Goal: Browse casually: Explore the website without a specific task or goal

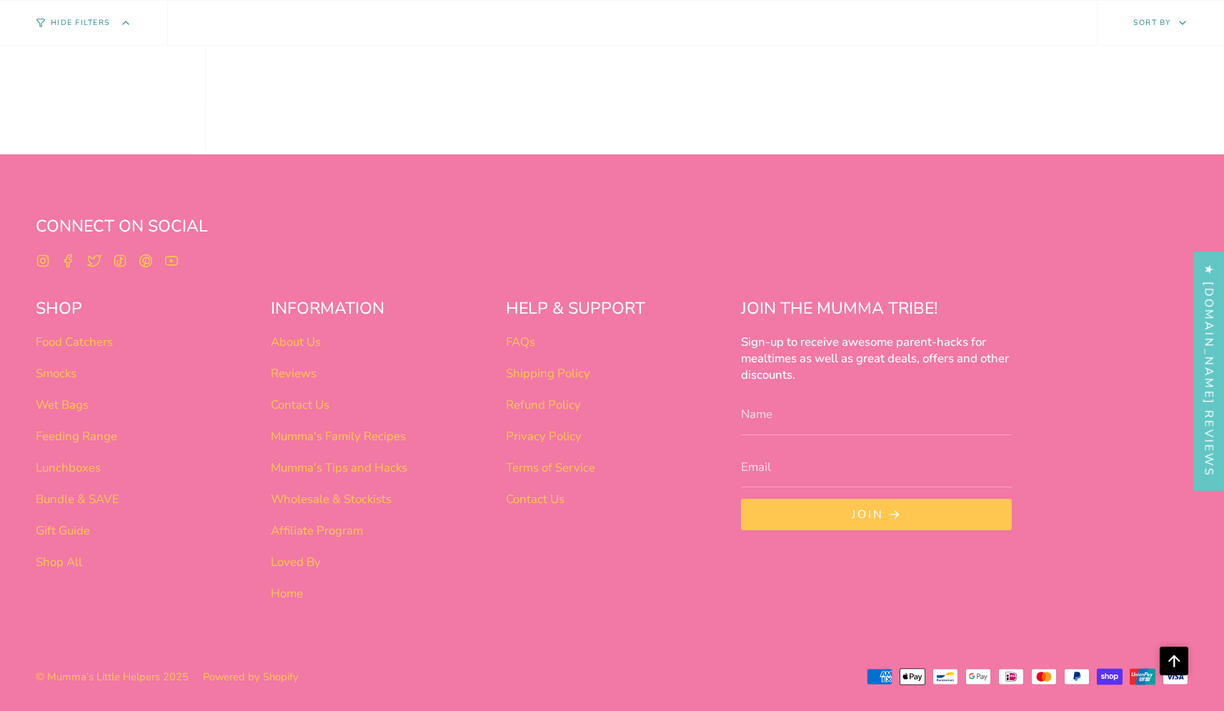
scroll to position [898, 0]
